Goal: Task Accomplishment & Management: Manage account settings

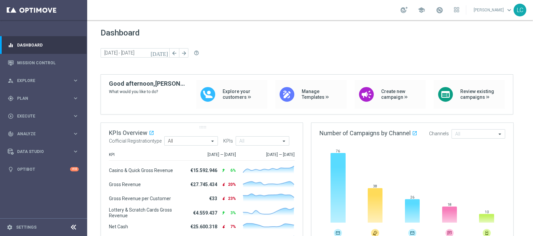
drag, startPoint x: 228, startPoint y: 125, endPoint x: 240, endPoint y: 150, distance: 27.3
click at [25, 97] on span "Plan" at bounding box center [44, 99] width 55 height 4
click at [32, 46] on link "Dashboard" at bounding box center [48, 45] width 62 height 18
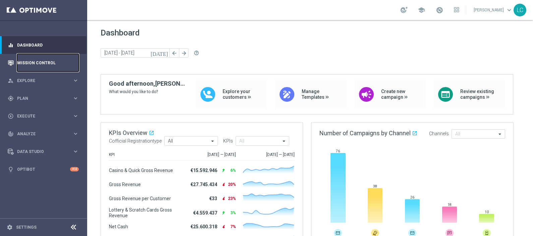
click at [25, 58] on link "Mission Control" at bounding box center [48, 63] width 62 height 18
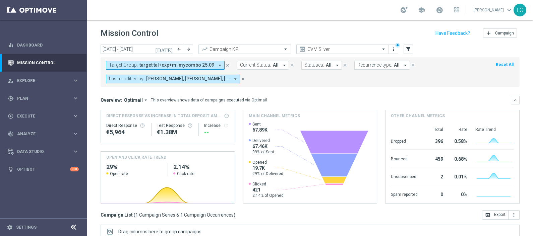
click at [225, 64] on icon "close" at bounding box center [227, 65] width 5 height 5
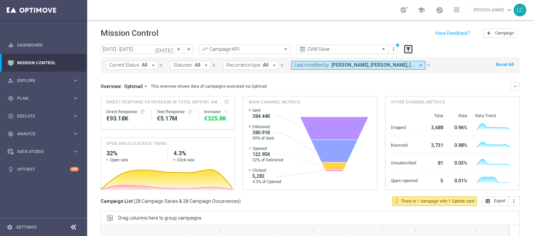
click at [406, 50] on icon "filter_alt" at bounding box center [409, 49] width 6 height 6
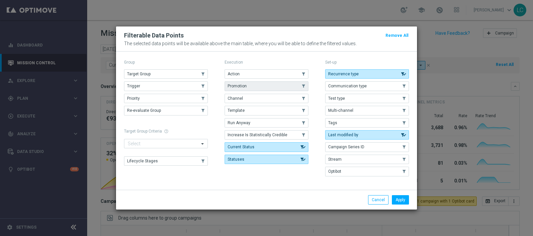
click at [254, 89] on button "Promotion" at bounding box center [267, 86] width 84 height 9
click at [394, 196] on button "Apply" at bounding box center [400, 200] width 17 height 9
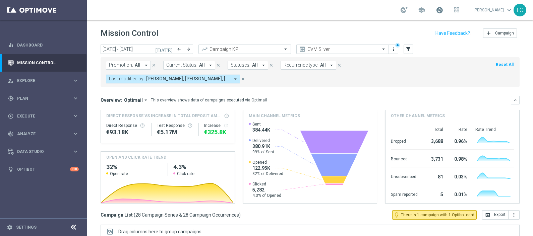
click at [438, 6] on span at bounding box center [439, 9] width 7 height 7
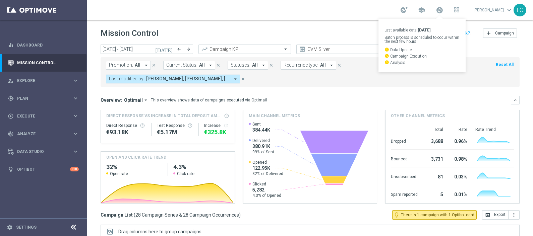
click at [433, 7] on div "school Last available data: 28 Sep 2025 Batch process is scheduled to occur wit…" at bounding box center [430, 9] width 59 height 11
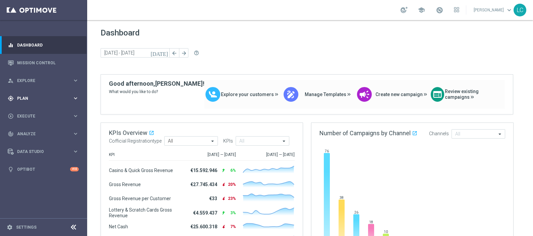
click at [43, 103] on div "gps_fixed Plan keyboard_arrow_right" at bounding box center [43, 99] width 87 height 18
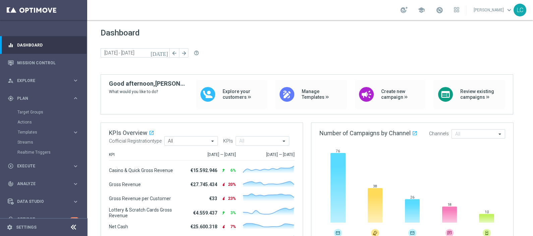
click at [32, 115] on div "Target Groups" at bounding box center [51, 112] width 69 height 10
click at [36, 111] on link "Target Groups" at bounding box center [43, 112] width 52 height 5
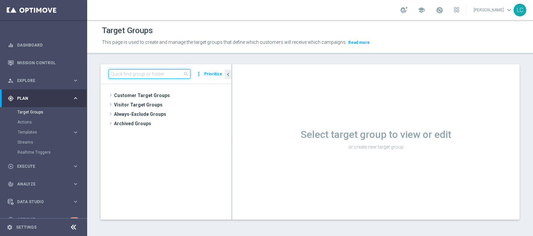
click at [173, 71] on input at bounding box center [150, 73] width 82 height 9
paste input "Active BETTING nosaldo GGR > 0 L3M modeH"
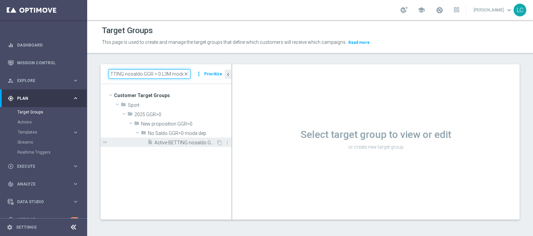
type input "Active BETTING nosaldo GGR > 0 L3M modeH"
click at [195, 146] on div "insert_drive_file Active BETTING nosaldo GGR > 0 L3M modeH" at bounding box center [182, 142] width 69 height 9
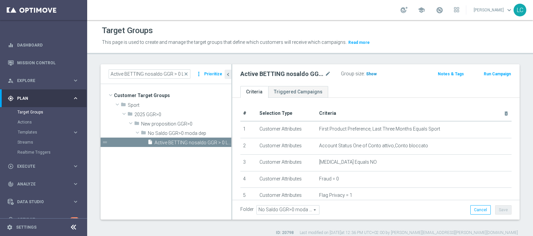
click at [368, 74] on span "Show" at bounding box center [371, 74] width 11 height 5
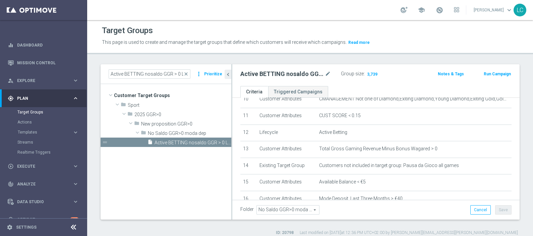
scroll to position [179, 0]
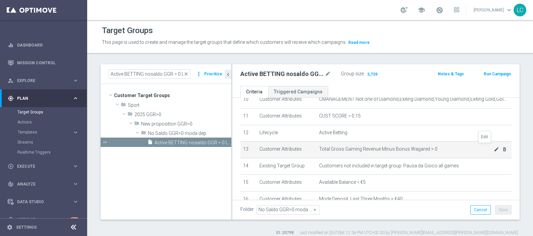
click at [494, 147] on icon "mode_edit" at bounding box center [496, 149] width 5 height 5
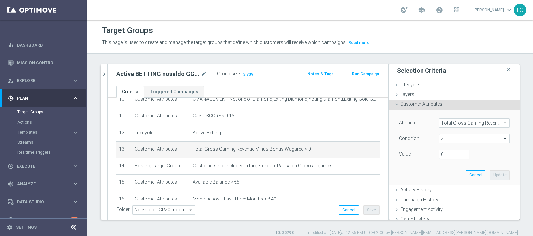
click at [474, 123] on span "Total Gross Gaming Revenue Minus Bonus Wagared" at bounding box center [475, 123] width 70 height 9
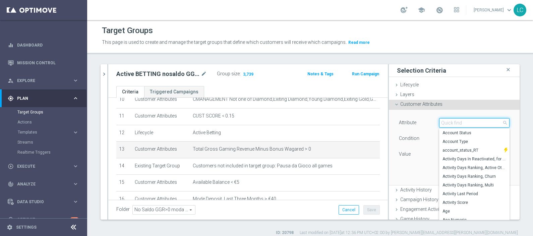
click at [473, 123] on input "search" at bounding box center [474, 122] width 70 height 9
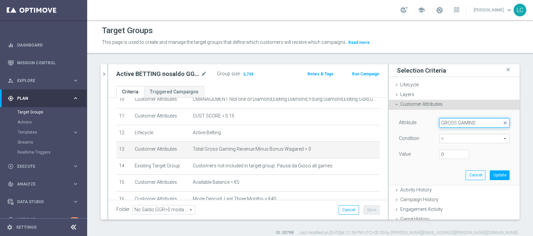
type input "GROSS GAMIN"
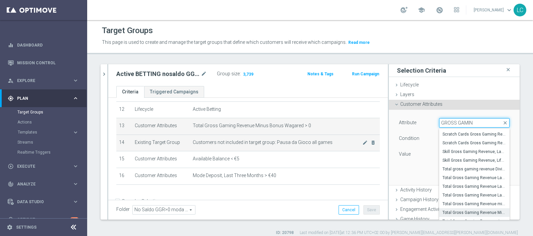
scroll to position [215, 0]
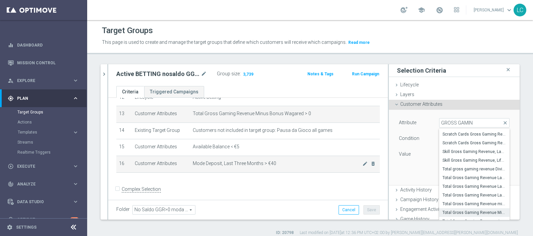
click at [201, 166] on td "Mode Deposit, Last Three Months > €40 mode_edit delete_forever" at bounding box center [285, 164] width 190 height 17
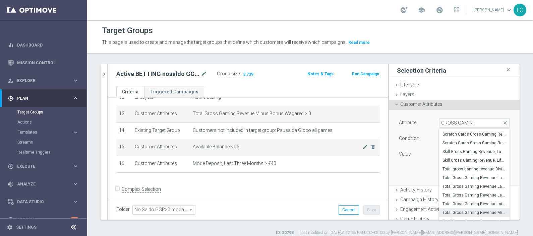
scroll to position [0, 0]
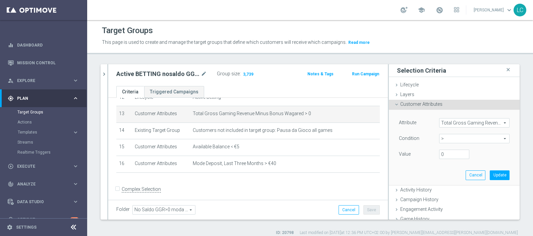
click at [103, 79] on button "chevron_right" at bounding box center [104, 74] width 7 height 20
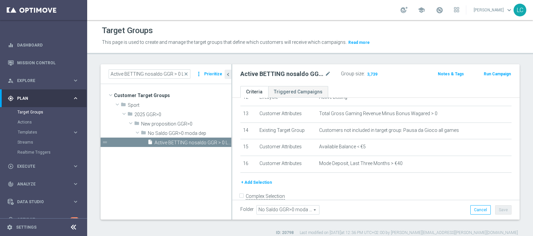
click at [251, 179] on button "+ Add Selection" at bounding box center [257, 182] width 32 height 7
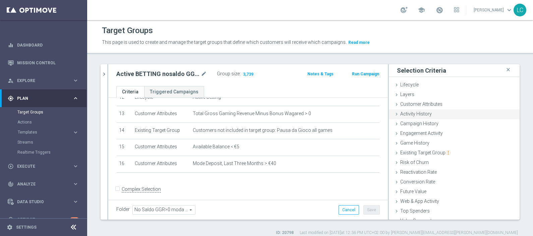
click at [403, 112] on span "Activity History" at bounding box center [417, 113] width 32 height 5
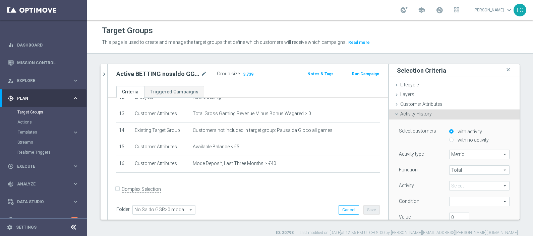
click at [451, 184] on span at bounding box center [480, 186] width 60 height 9
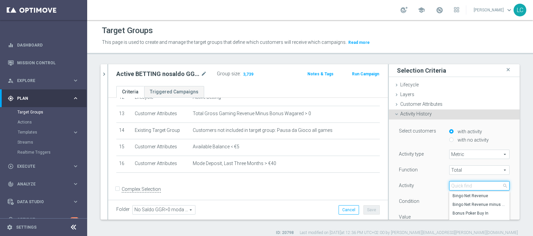
click at [451, 187] on input "search" at bounding box center [480, 185] width 60 height 9
type input "TOTAL GROSS GAMING"
click at [468, 194] on span "Total Gross Gaming Revenue" at bounding box center [480, 196] width 54 height 5
type input "Total Gross Gaming Revenue"
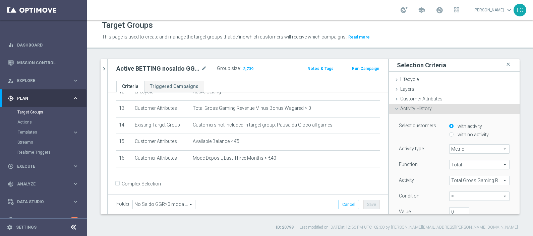
scroll to position [6, 0]
click at [466, 193] on span "=" at bounding box center [480, 196] width 60 height 9
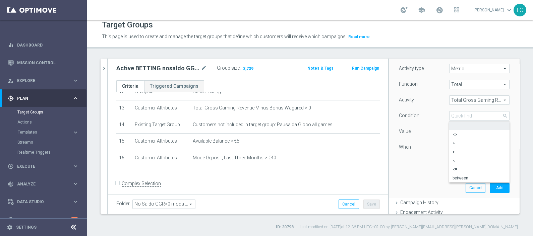
scroll to position [84, 0]
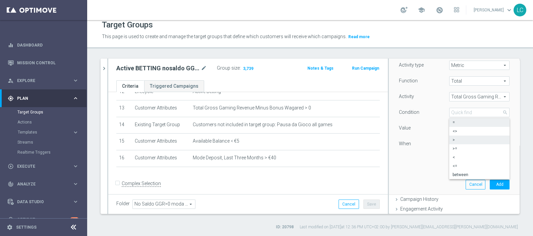
click at [453, 138] on span ">" at bounding box center [480, 140] width 54 height 5
type input ">"
click at [450, 94] on span "Total Gross Gaming Revenue" at bounding box center [480, 97] width 60 height 9
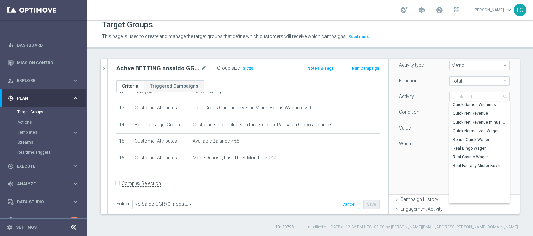
scroll to position [81, 0]
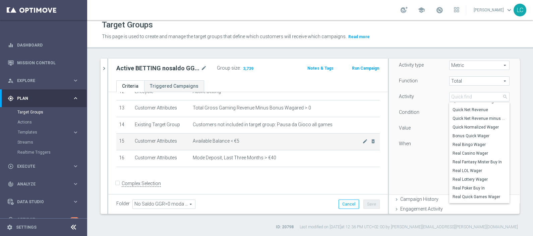
click at [302, 139] on span "Available Balance < €5" at bounding box center [278, 142] width 170 height 6
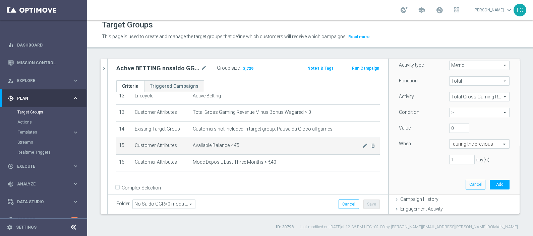
scroll to position [215, 0]
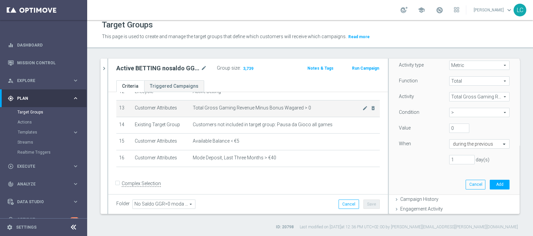
click at [284, 105] on span "Total Gross Gaming Revenue Minus Bonus Wagared > 0" at bounding box center [278, 108] width 170 height 6
click at [363, 106] on icon "mode_edit" at bounding box center [365, 108] width 5 height 5
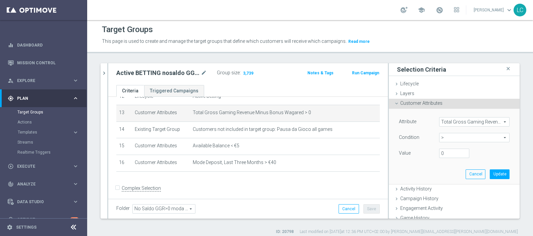
scroll to position [0, 0]
click at [410, 93] on div "Layers done" at bounding box center [454, 95] width 131 height 10
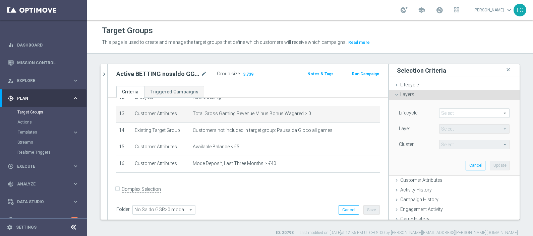
click at [440, 113] on span at bounding box center [475, 113] width 70 height 9
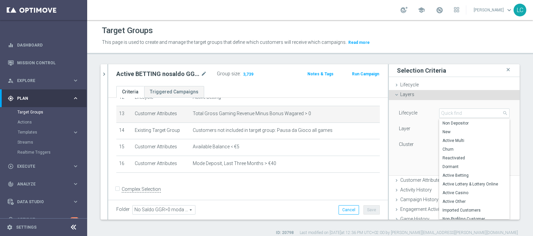
click at [416, 141] on div "Cluster" at bounding box center [414, 145] width 40 height 11
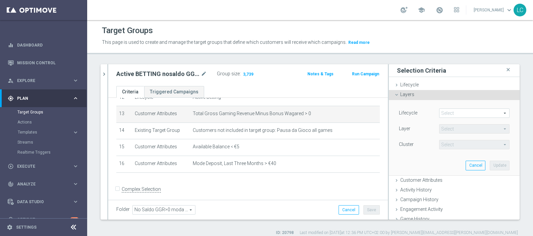
click at [394, 93] on icon at bounding box center [396, 94] width 5 height 5
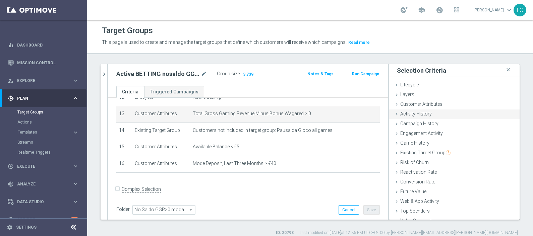
click at [399, 110] on div "Activity History done" at bounding box center [454, 115] width 131 height 10
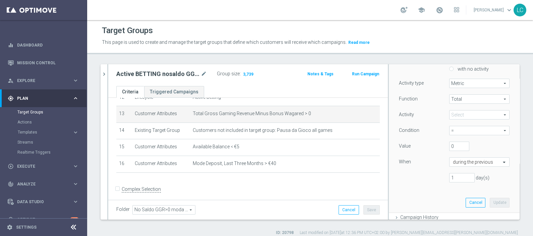
scroll to position [84, 0]
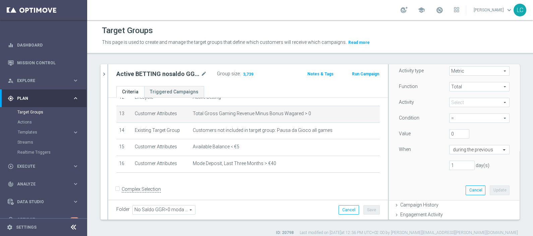
click at [450, 99] on span at bounding box center [480, 102] width 60 height 9
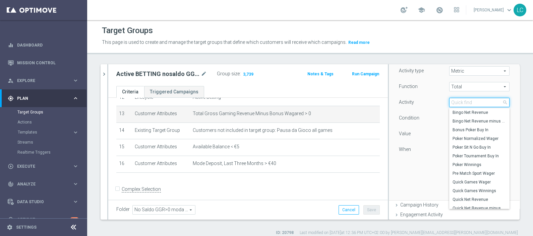
click at [451, 100] on input "search" at bounding box center [480, 102] width 60 height 9
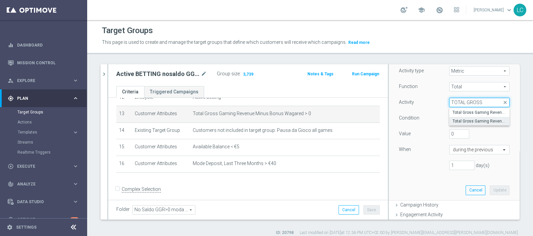
type input "TOTAL GROSS"
click at [487, 121] on span "Total Gross Gaming Revenue minus Bonus Consumed" at bounding box center [480, 121] width 54 height 5
type input "Total Gross Gaming Revenue minus Bonus Consumed"
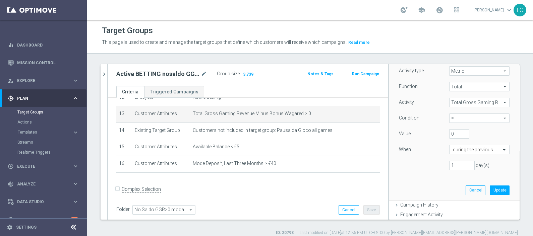
click at [450, 117] on span "=" at bounding box center [480, 118] width 60 height 9
click at [453, 145] on span ">" at bounding box center [480, 145] width 54 height 5
type input ">"
drag, startPoint x: 453, startPoint y: 166, endPoint x: 423, endPoint y: 168, distance: 29.9
click at [423, 168] on div "1 day(s)" at bounding box center [454, 165] width 121 height 9
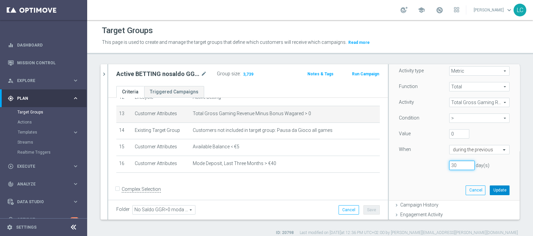
type input "30"
click at [490, 190] on button "Update" at bounding box center [500, 190] width 20 height 9
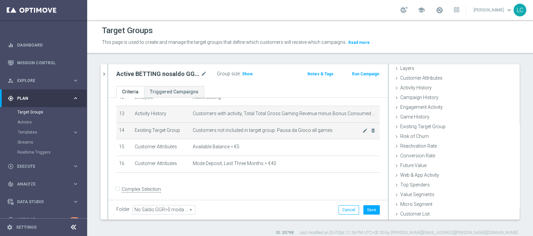
scroll to position [26, 0]
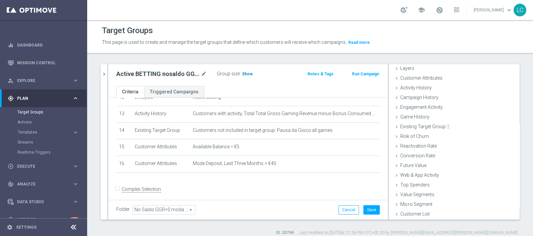
click at [242, 74] on span "Show" at bounding box center [247, 74] width 11 height 5
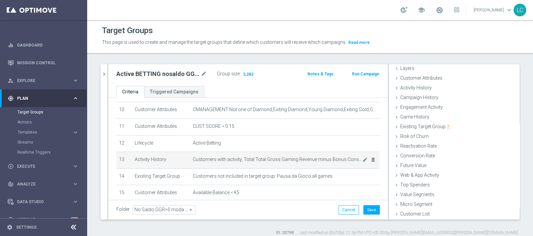
scroll to position [169, 0]
click at [363, 158] on icon "mode_edit" at bounding box center [365, 160] width 5 height 5
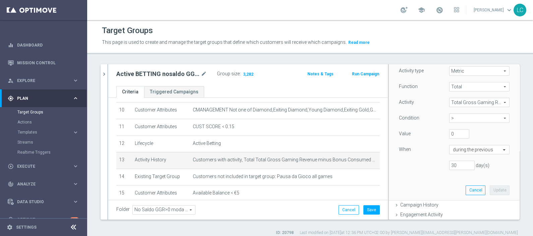
scroll to position [91, 0]
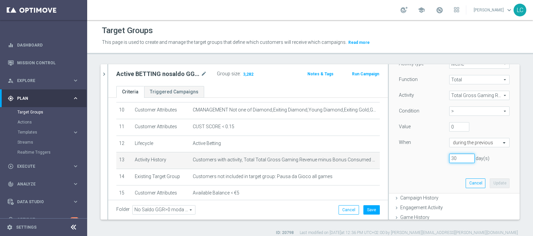
click at [450, 161] on input "30" at bounding box center [462, 158] width 25 height 9
drag, startPoint x: 448, startPoint y: 154, endPoint x: 436, endPoint y: 157, distance: 12.0
click at [444, 157] on div "30 day(s)" at bounding box center [474, 158] width 60 height 9
type input "14"
click at [490, 182] on button "Update" at bounding box center [500, 183] width 20 height 9
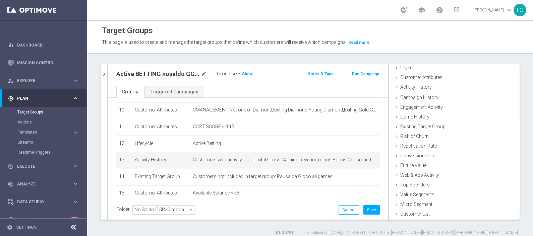
scroll to position [26, 0]
click at [249, 72] on span "Show" at bounding box center [247, 74] width 11 height 5
click at [363, 158] on icon "mode_edit" at bounding box center [365, 160] width 5 height 5
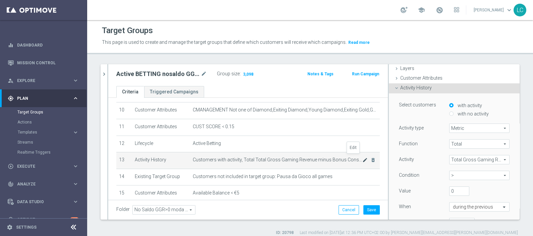
scroll to position [49, 0]
